Goal: Submit feedback/report problem

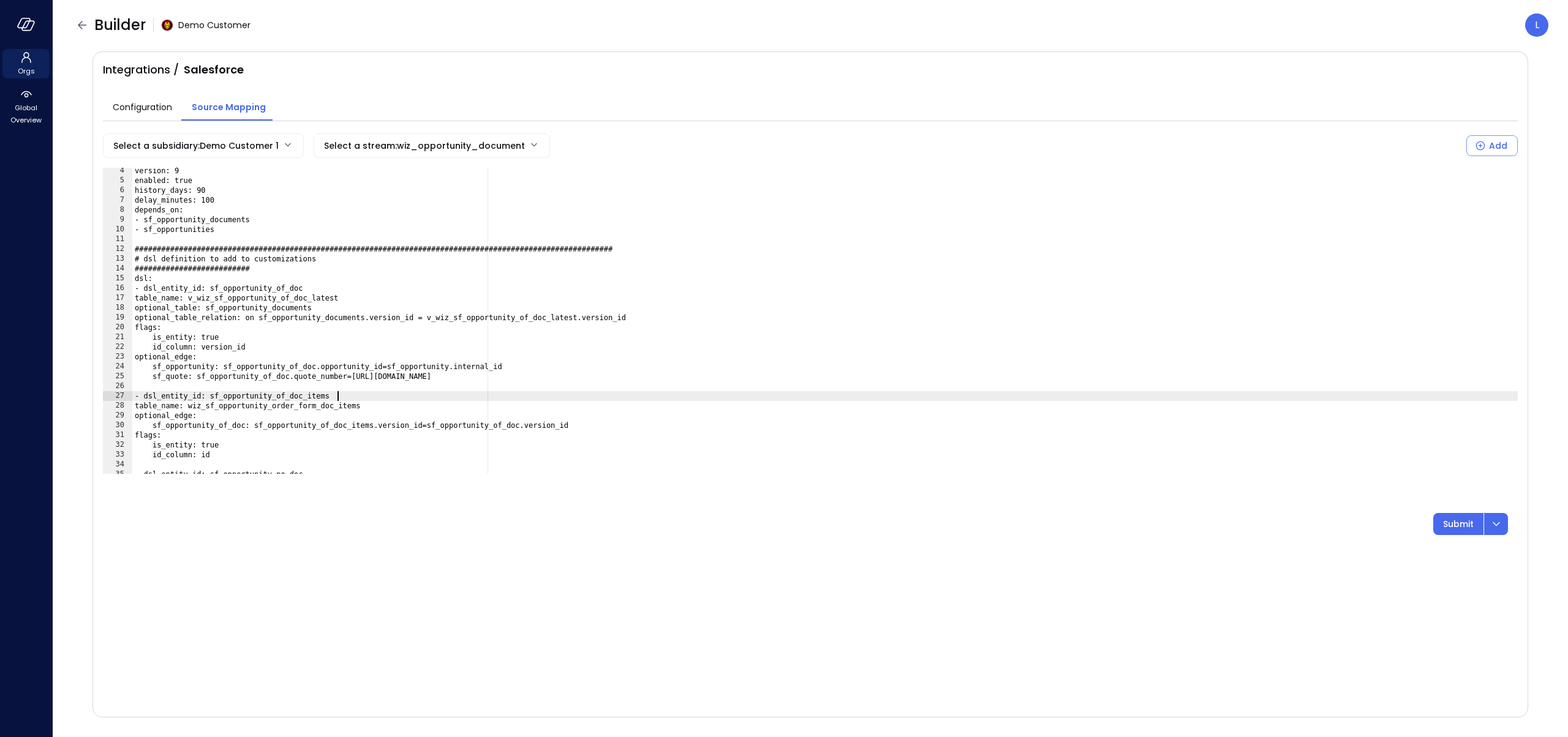
scroll to position [31, 0]
type textarea "**********"
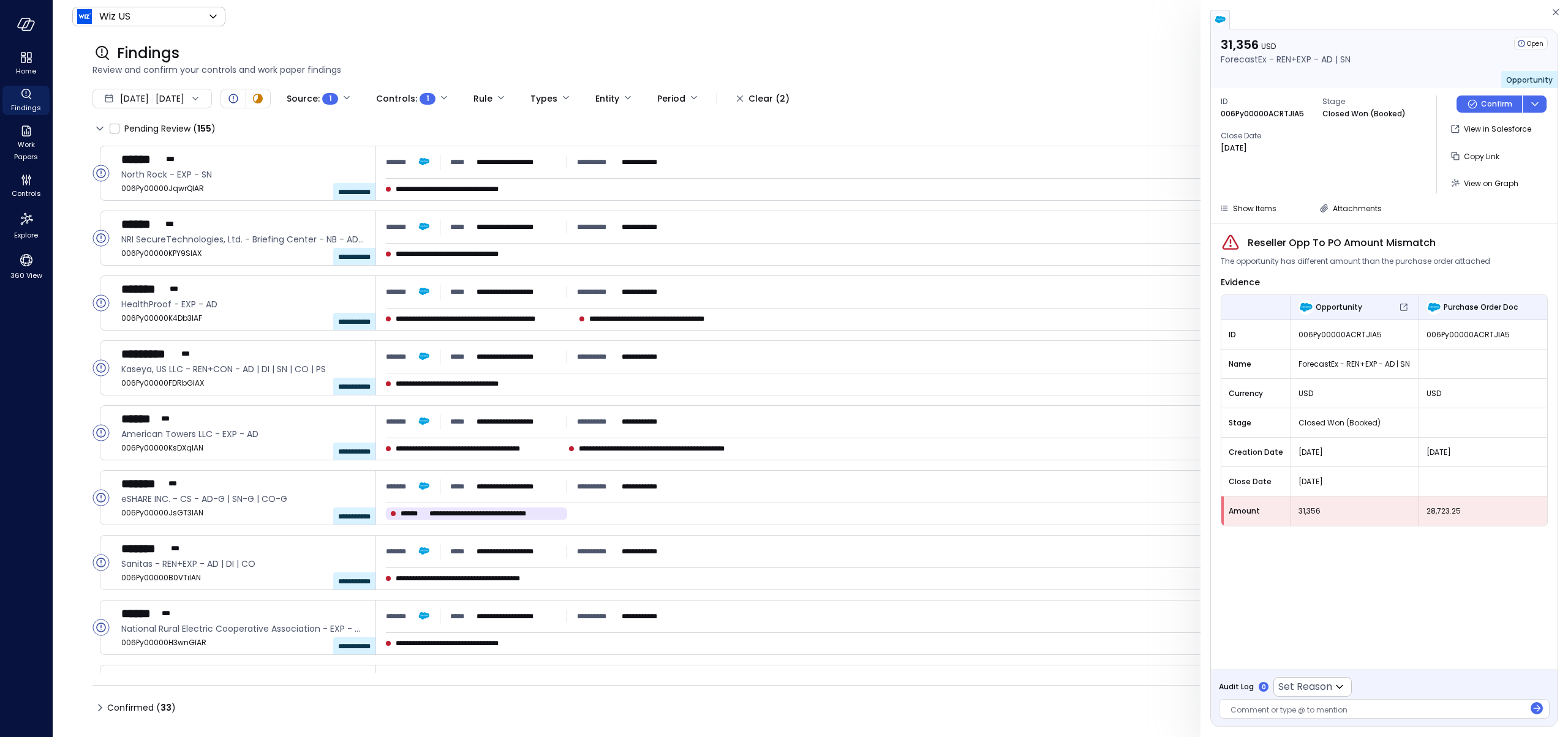
scroll to position [3744, 0]
